Goal: Transaction & Acquisition: Purchase product/service

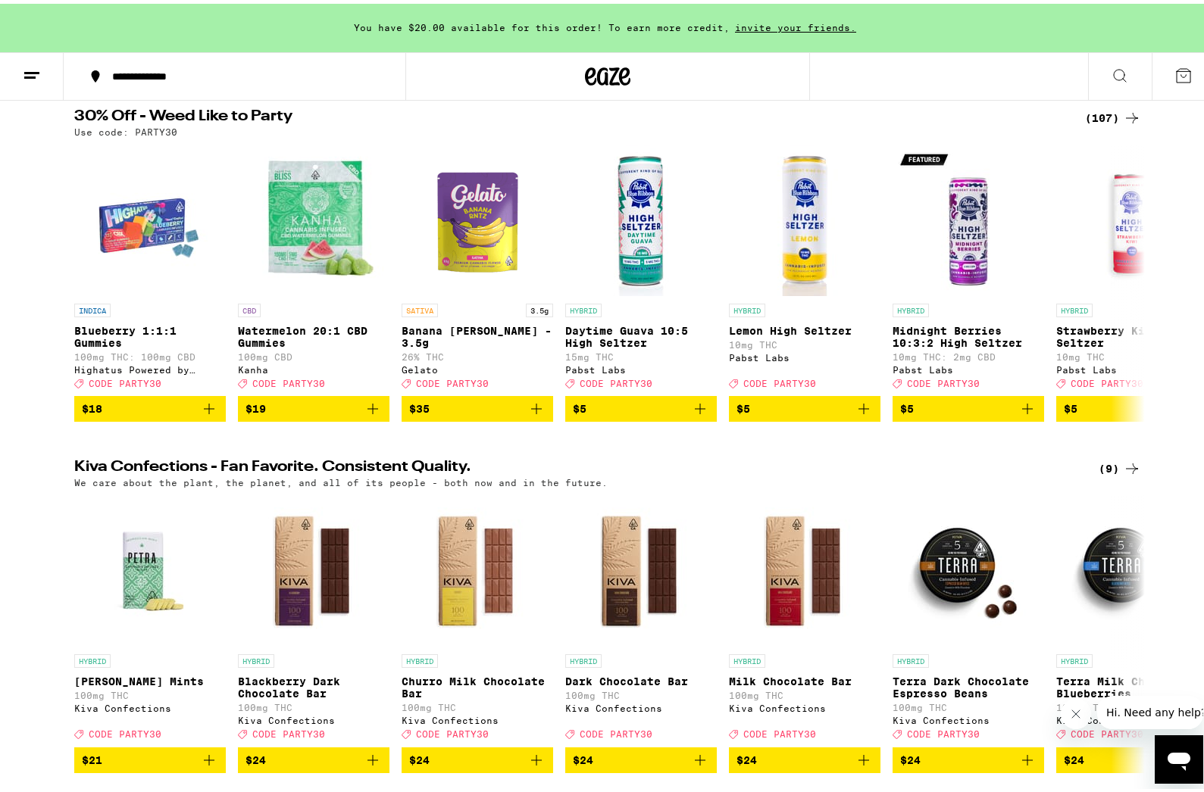
click at [552, 133] on div "Use code: PARTY30" at bounding box center [607, 128] width 1067 height 10
click at [1102, 111] on div "(107)" at bounding box center [1113, 114] width 56 height 18
